Goal: Book appointment/travel/reservation

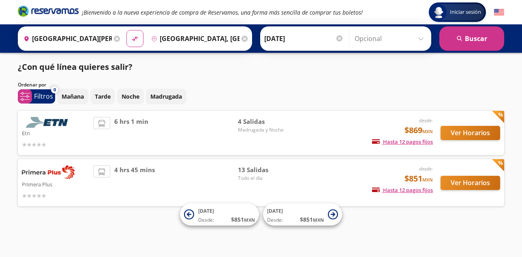
click at [62, 123] on img at bounding box center [48, 122] width 53 height 11
click at [467, 133] on button "Ver Horarios" at bounding box center [471, 133] width 60 height 14
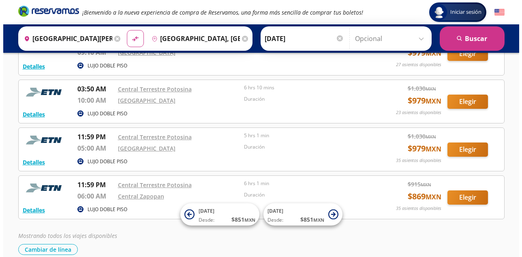
scroll to position [64, 0]
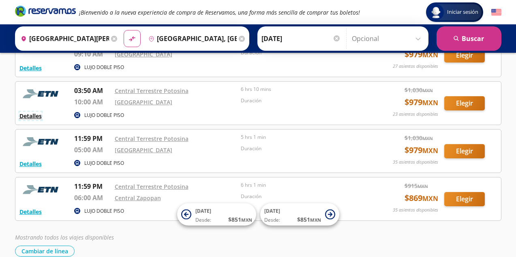
click at [29, 115] on button "Detalles" at bounding box center [30, 115] width 22 height 9
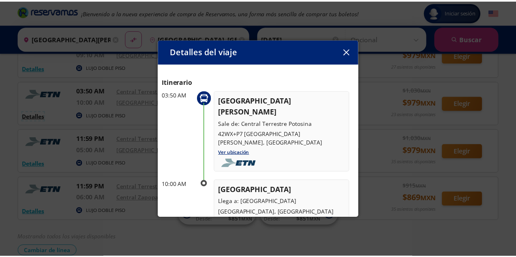
scroll to position [20, 0]
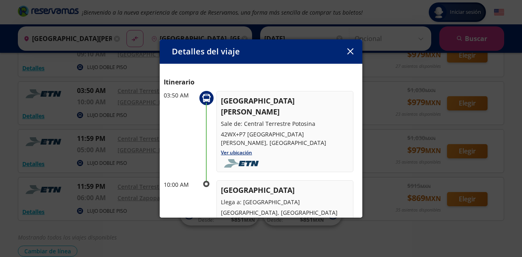
click at [348, 53] on icon "button" at bounding box center [350, 51] width 6 height 6
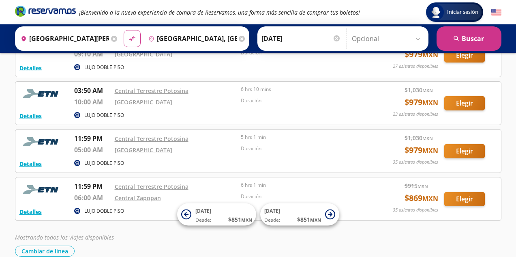
click at [390, 241] on div "Mostrando todos los viajes disponibles Cambiar de línea [GEOGRAPHIC_DATA] de lí…" at bounding box center [258, 245] width 486 height 24
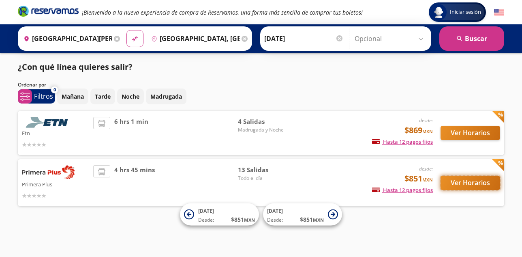
click at [464, 183] on button "Ver Horarios" at bounding box center [471, 183] width 60 height 14
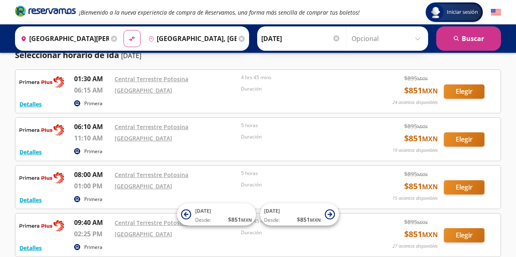
scroll to position [30, 0]
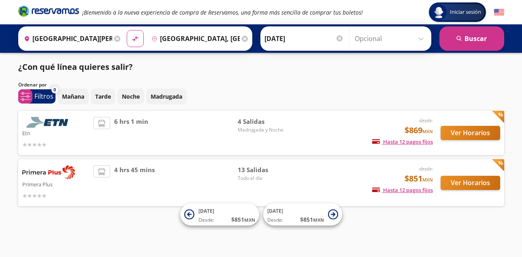
click at [56, 120] on img at bounding box center [48, 122] width 53 height 11
click at [468, 132] on button "Ver Horarios" at bounding box center [471, 133] width 60 height 14
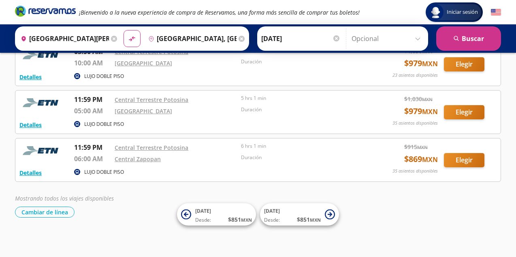
scroll to position [103, 0]
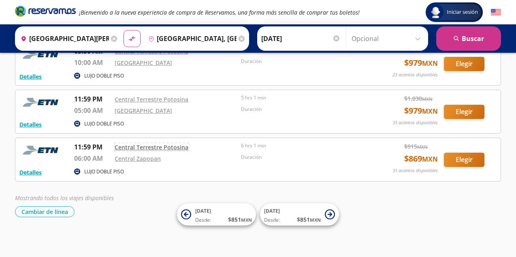
click at [133, 145] on link "Central Terrestre Potosina" at bounding box center [152, 147] width 74 height 8
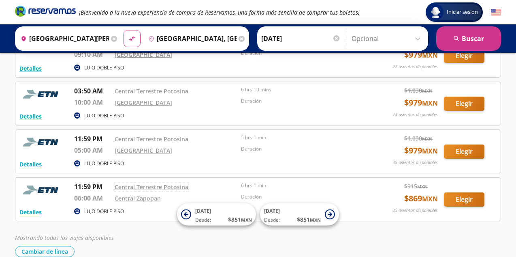
scroll to position [61, 0]
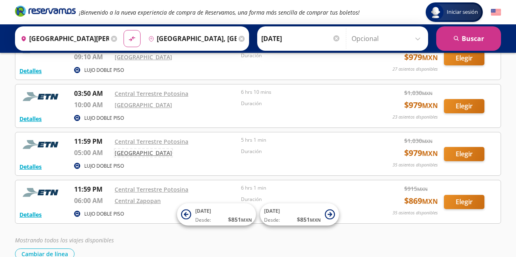
click at [141, 152] on link "[GEOGRAPHIC_DATA]" at bounding box center [144, 153] width 58 height 8
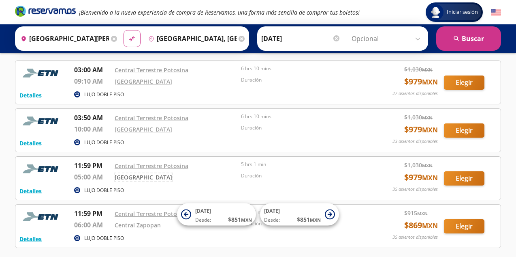
scroll to position [28, 0]
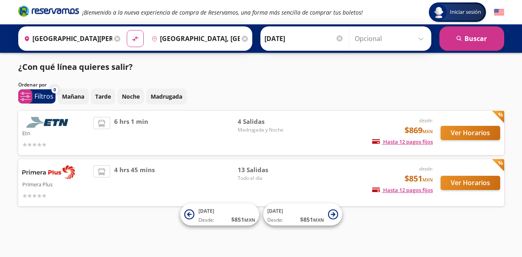
click at [54, 174] on img at bounding box center [48, 172] width 53 height 14
click at [472, 181] on button "Ver Horarios" at bounding box center [471, 183] width 60 height 14
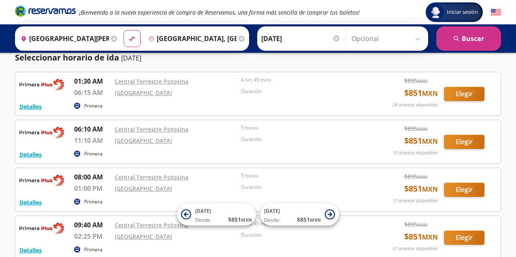
scroll to position [30, 0]
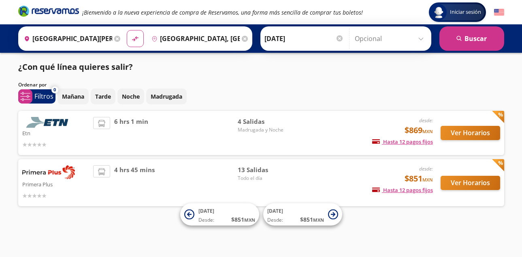
click at [116, 227] on div "Iniciar sesión Iniciar sesión ¡Bienvenido a la nueva experiencia de compra de R…" at bounding box center [261, 128] width 522 height 257
click at [116, 234] on div "Iniciar sesión Iniciar sesión ¡Bienvenido a la nueva experiencia de compra de R…" at bounding box center [261, 128] width 522 height 257
click at [395, 72] on div "¿Con qué línea quieres salir?" at bounding box center [261, 67] width 486 height 12
